Goal: Find specific page/section: Find specific page/section

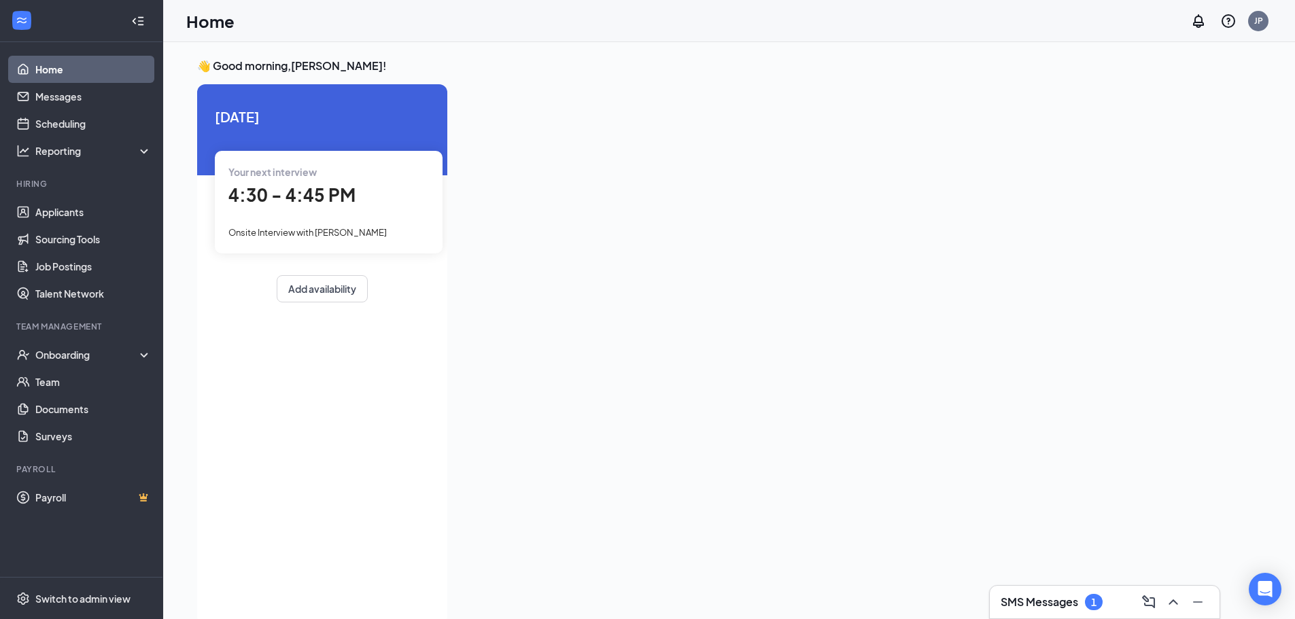
click at [1016, 605] on h3 "SMS Messages" at bounding box center [1039, 602] width 77 height 15
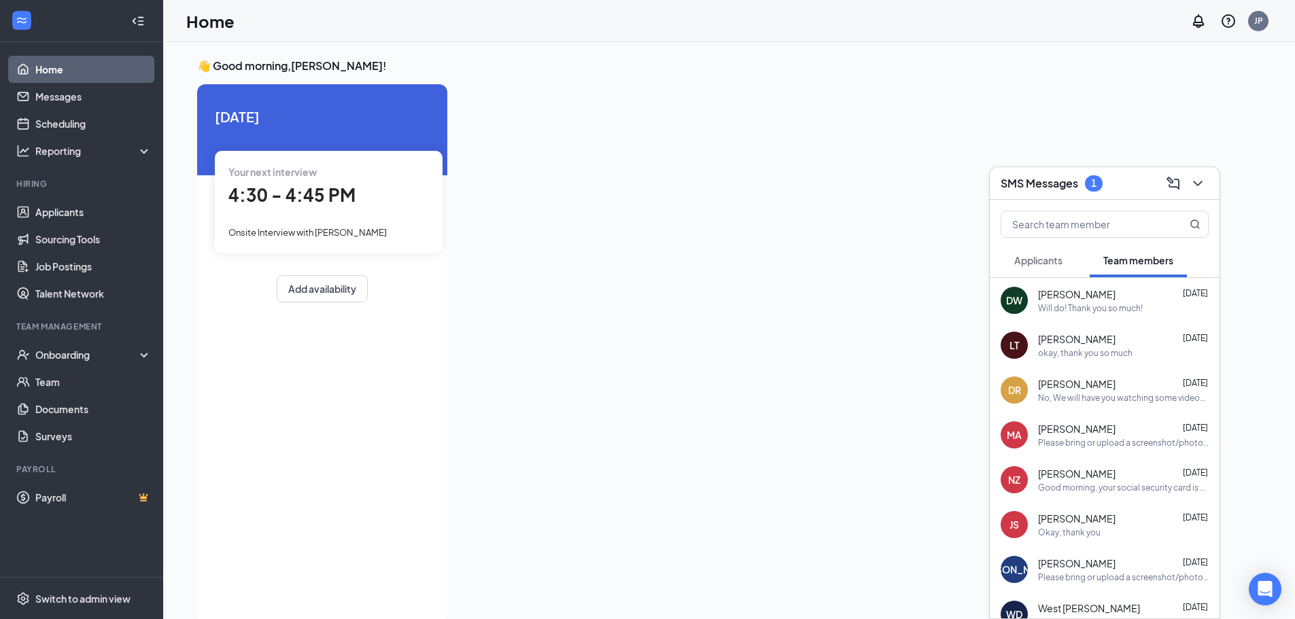
click at [1033, 266] on div "Applicants" at bounding box center [1038, 261] width 48 height 14
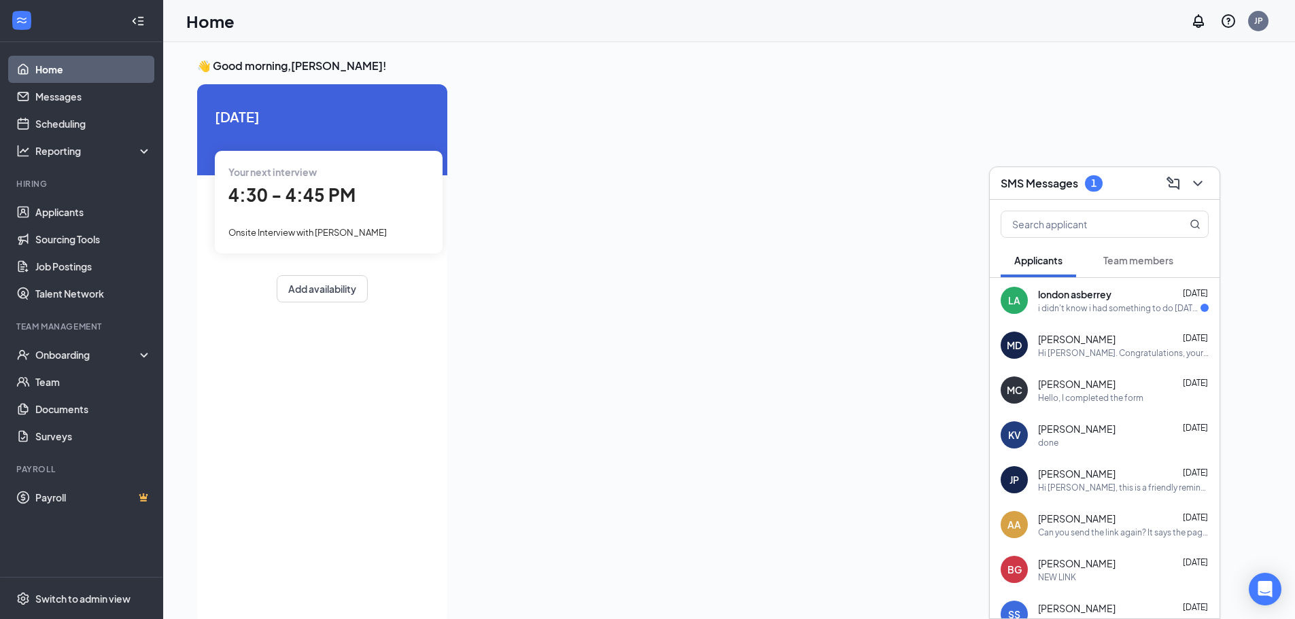
click at [1109, 295] on span "london asberrey" at bounding box center [1074, 295] width 73 height 14
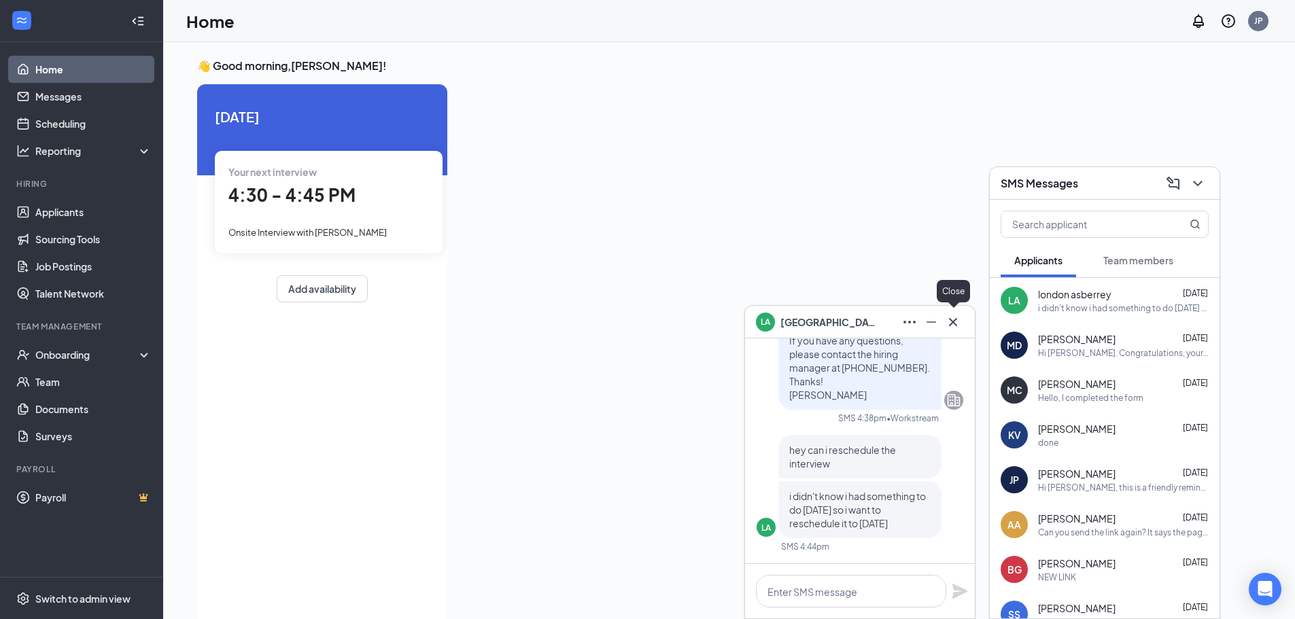
click at [946, 317] on icon "Cross" at bounding box center [953, 322] width 16 height 16
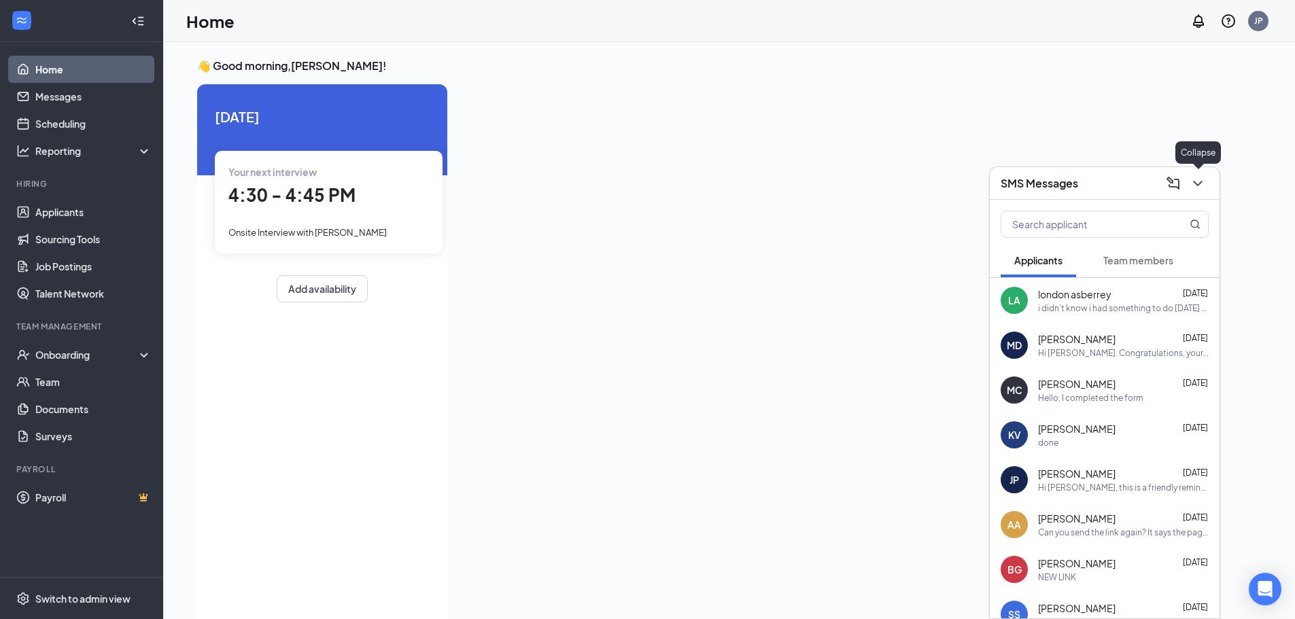
click at [1194, 182] on icon "ChevronDown" at bounding box center [1197, 183] width 9 height 5
